Goal: Transaction & Acquisition: Obtain resource

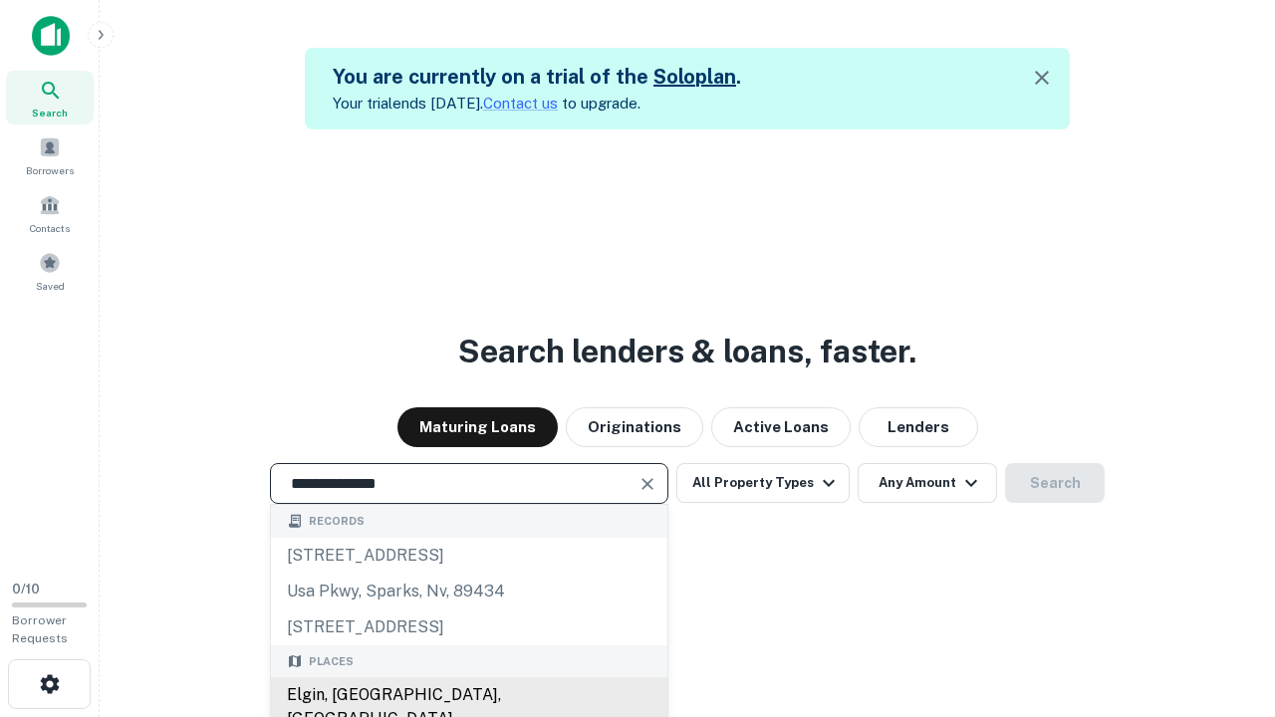
click at [468, 695] on div "Elgin, IL, USA" at bounding box center [469, 707] width 397 height 60
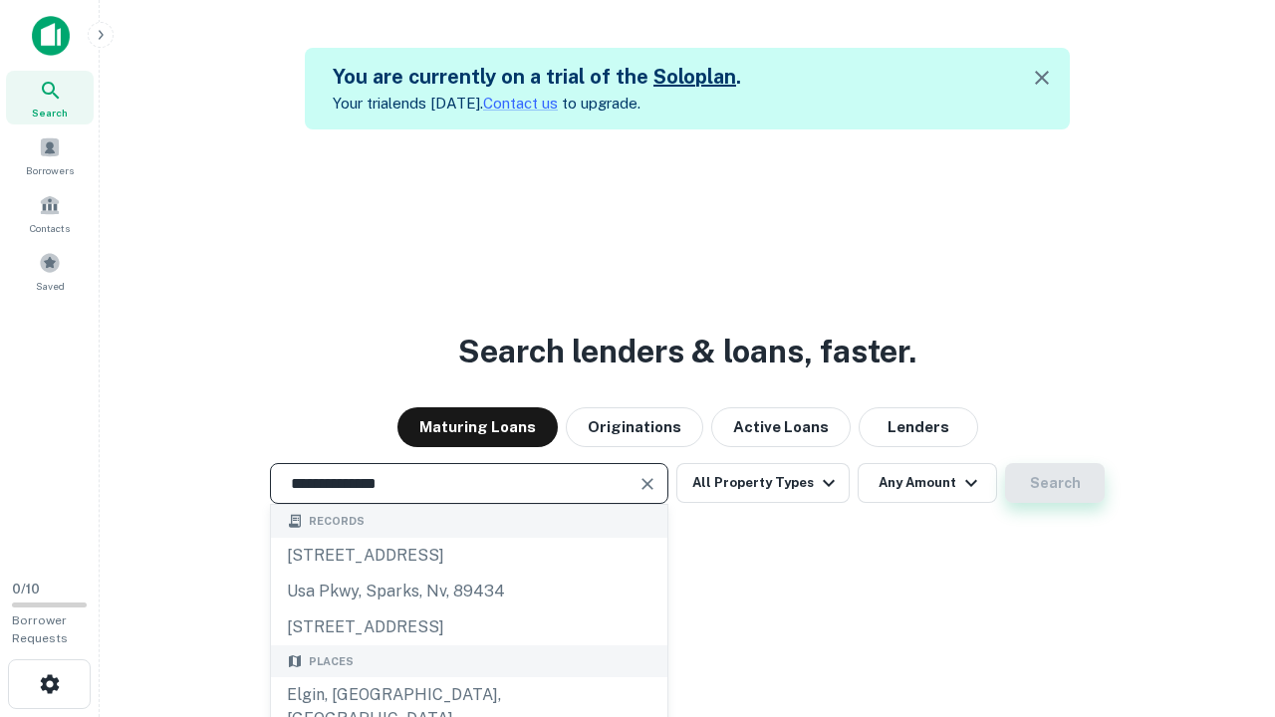
type input "**********"
click at [1005, 463] on button "Search" at bounding box center [1055, 483] width 100 height 40
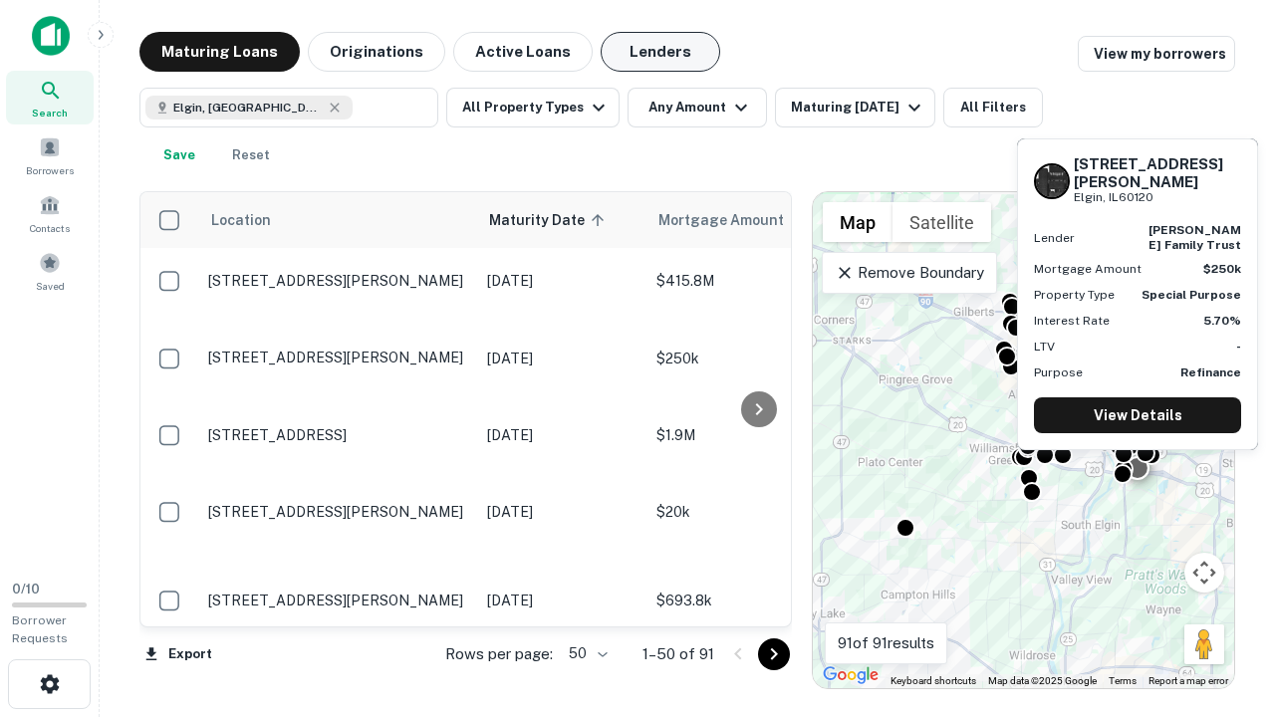
click at [661, 52] on button "Lenders" at bounding box center [661, 52] width 120 height 40
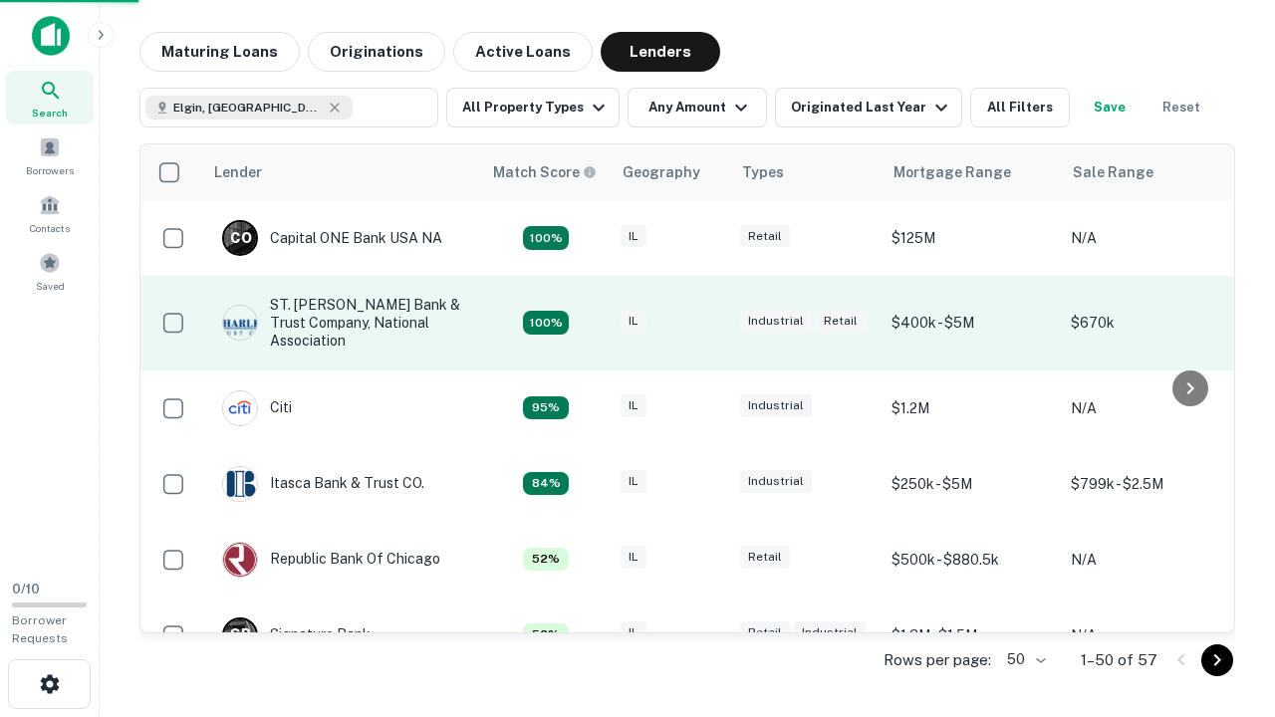
click at [707, 323] on div "IL" at bounding box center [671, 323] width 100 height 27
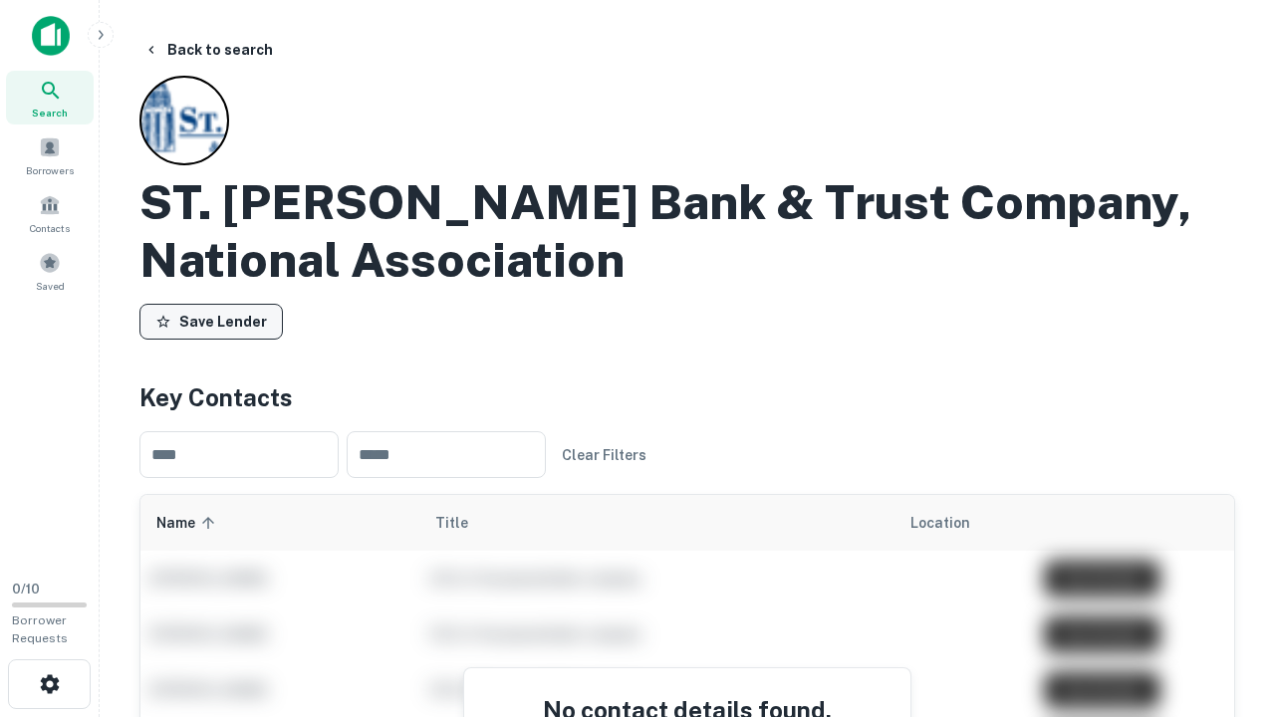
click at [211, 322] on button "Save Lender" at bounding box center [210, 322] width 143 height 36
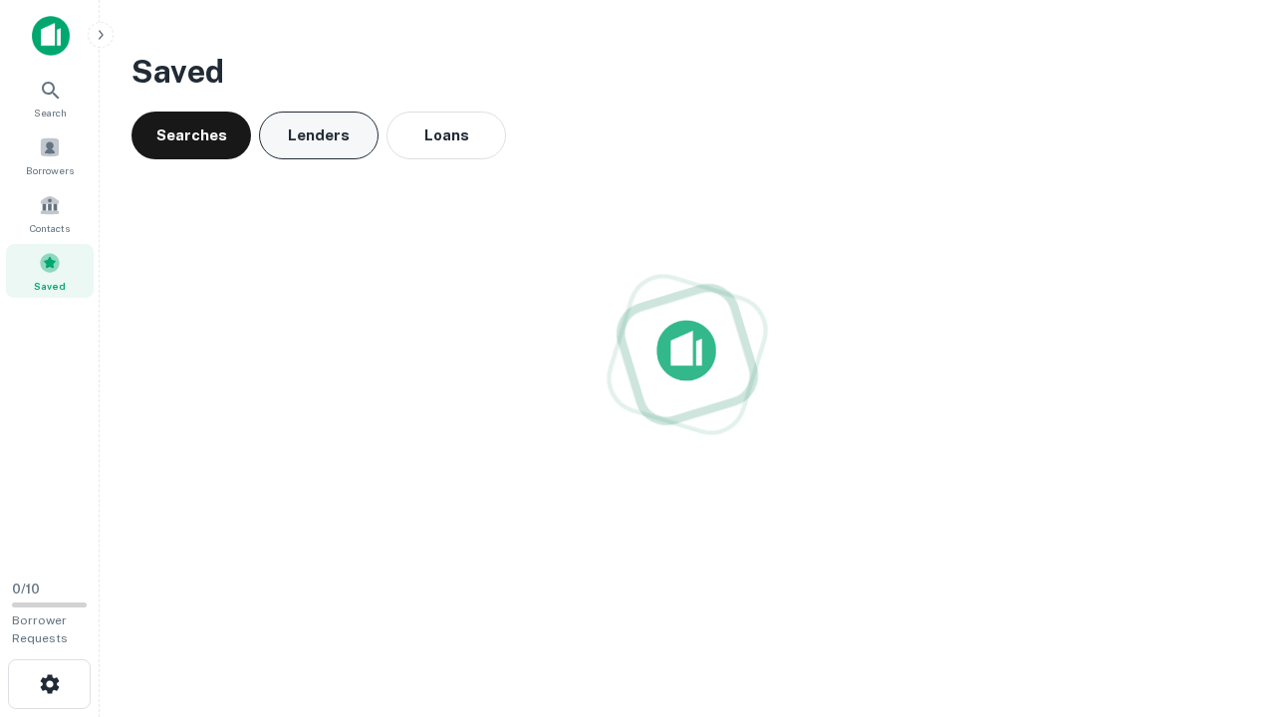
click at [319, 135] on button "Lenders" at bounding box center [319, 136] width 120 height 48
